Goal: Task Accomplishment & Management: Manage account settings

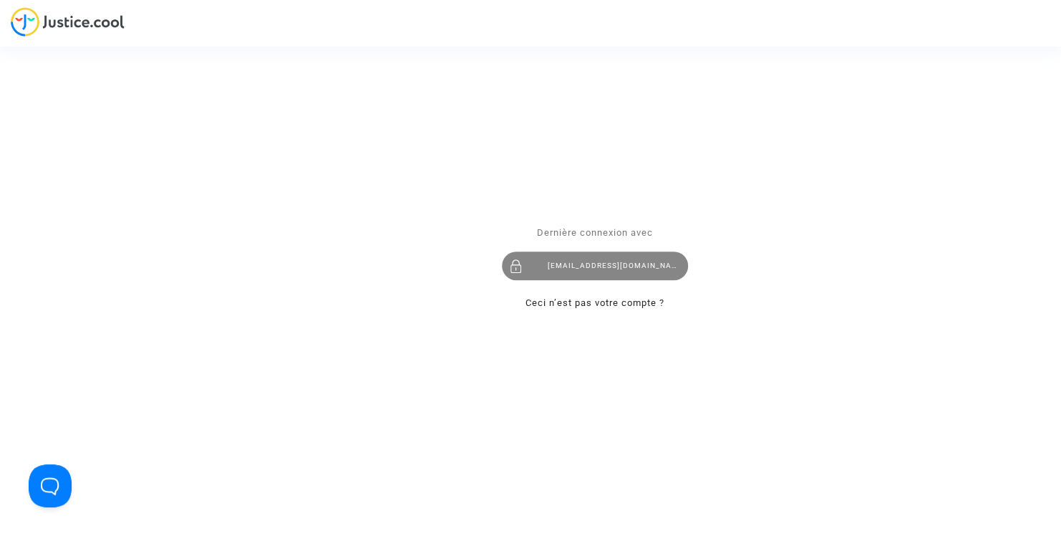
click at [611, 266] on div "contact@heliofinance.fr" at bounding box center [595, 266] width 186 height 29
